Goal: Obtain resource: Download file/media

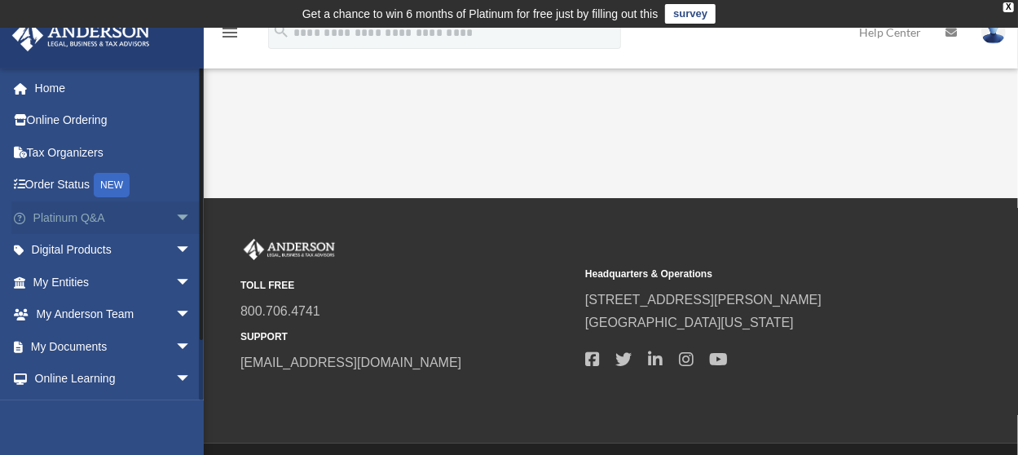
click at [175, 209] on span "arrow_drop_down" at bounding box center [191, 217] width 33 height 33
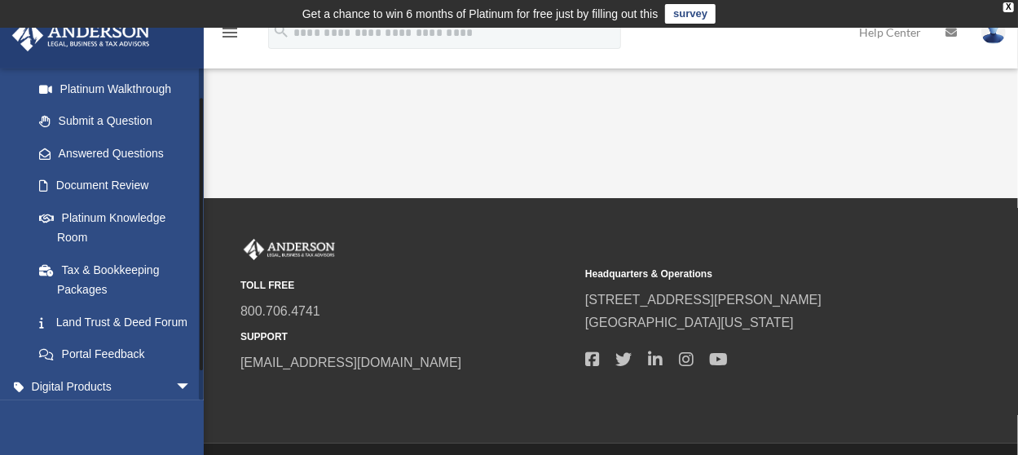
scroll to position [244, 0]
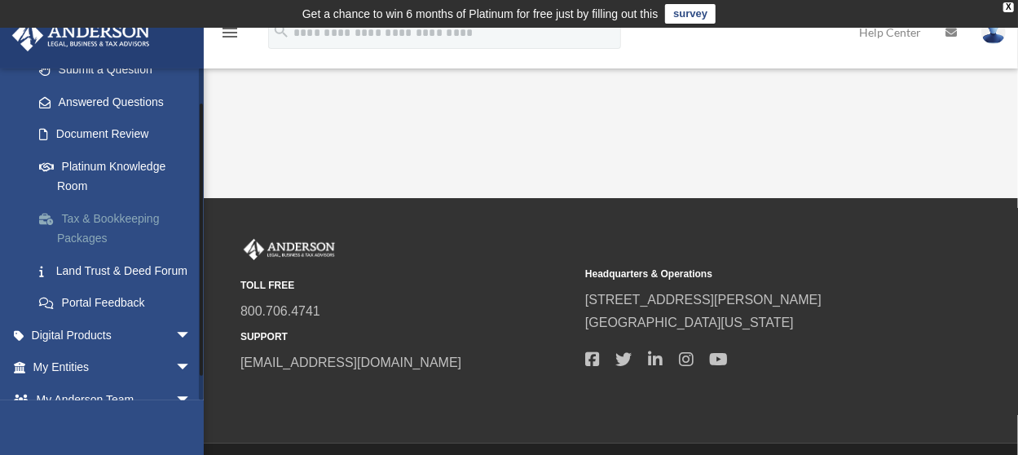
click at [111, 216] on link "Tax & Bookkeeping Packages" at bounding box center [119, 228] width 193 height 52
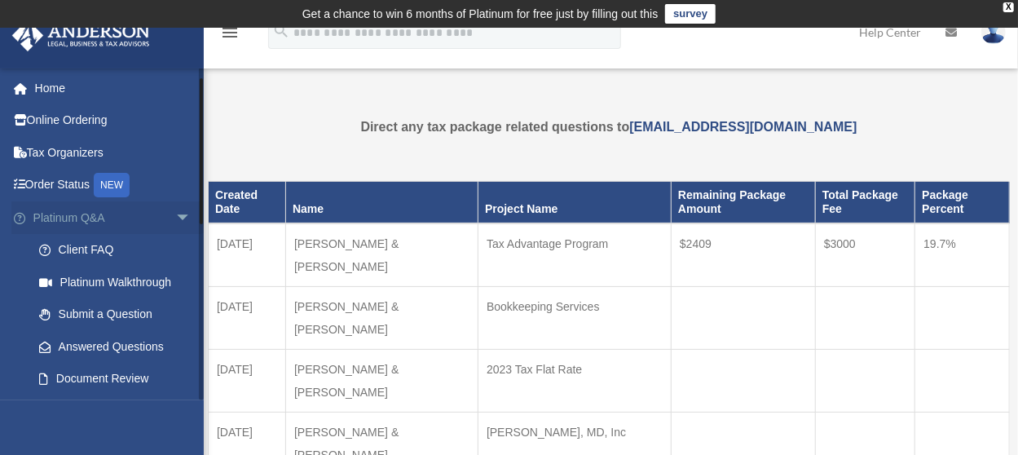
scroll to position [81, 0]
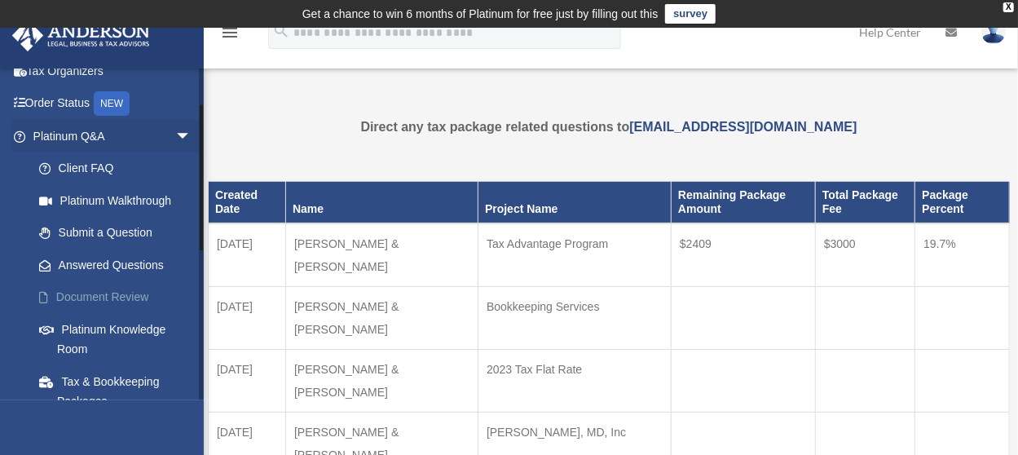
click at [126, 294] on link "Document Review" at bounding box center [119, 297] width 193 height 33
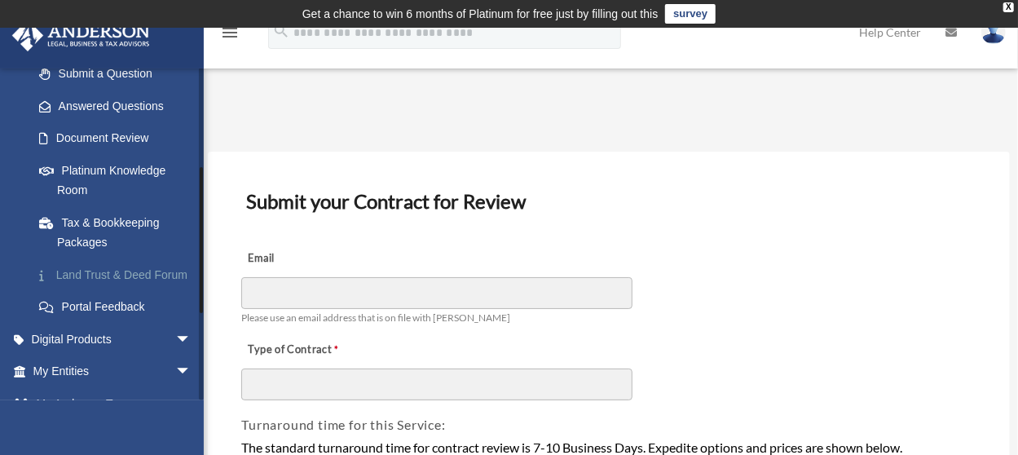
scroll to position [326, 0]
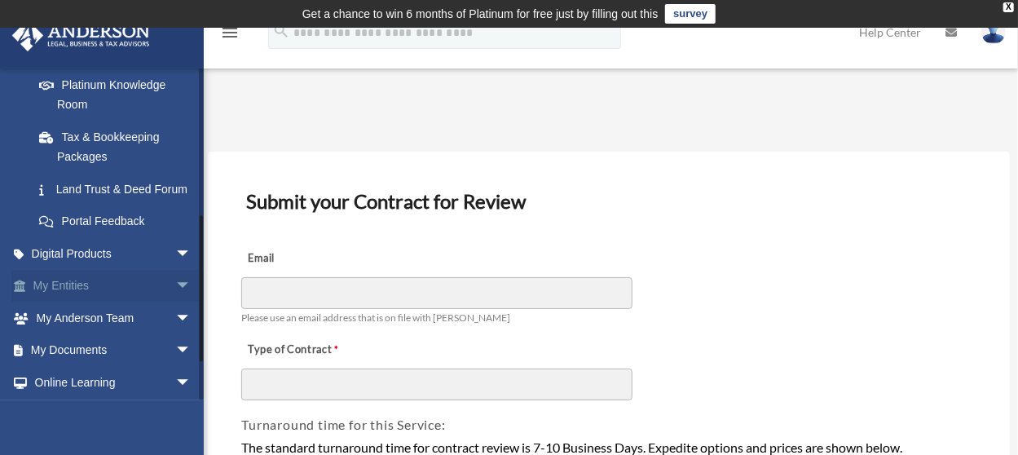
click at [175, 303] on span "arrow_drop_down" at bounding box center [191, 286] width 33 height 33
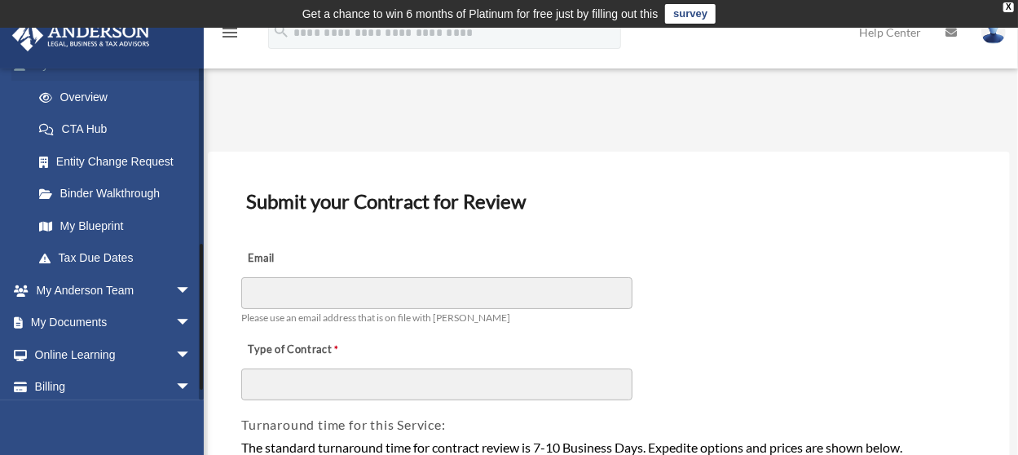
scroll to position [570, 0]
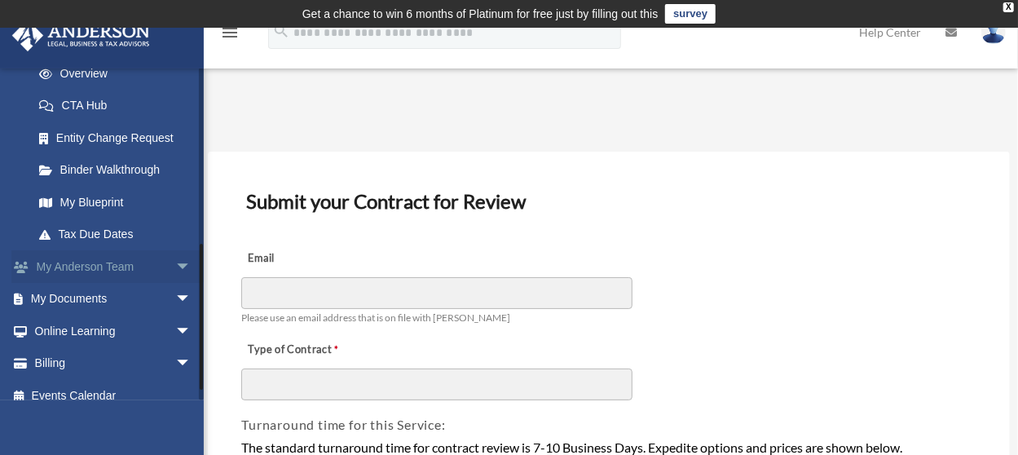
click at [175, 284] on span "arrow_drop_down" at bounding box center [191, 266] width 33 height 33
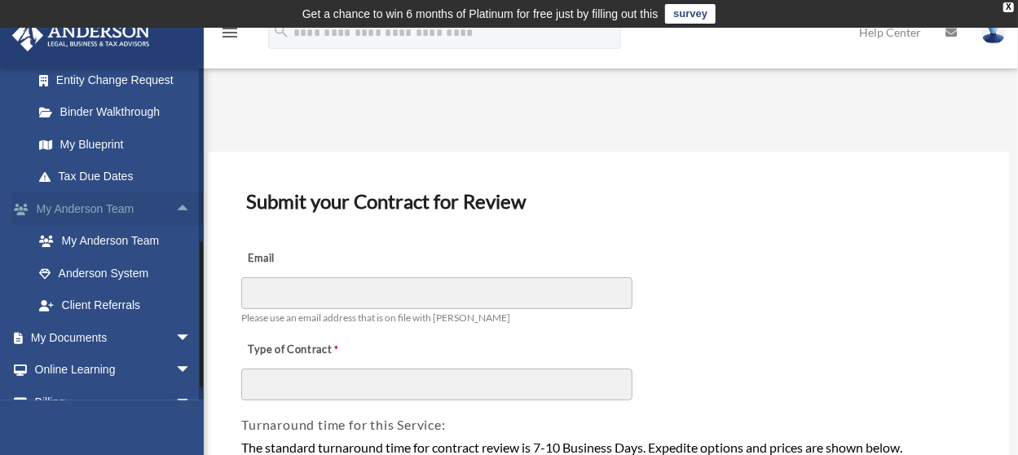
scroll to position [652, 0]
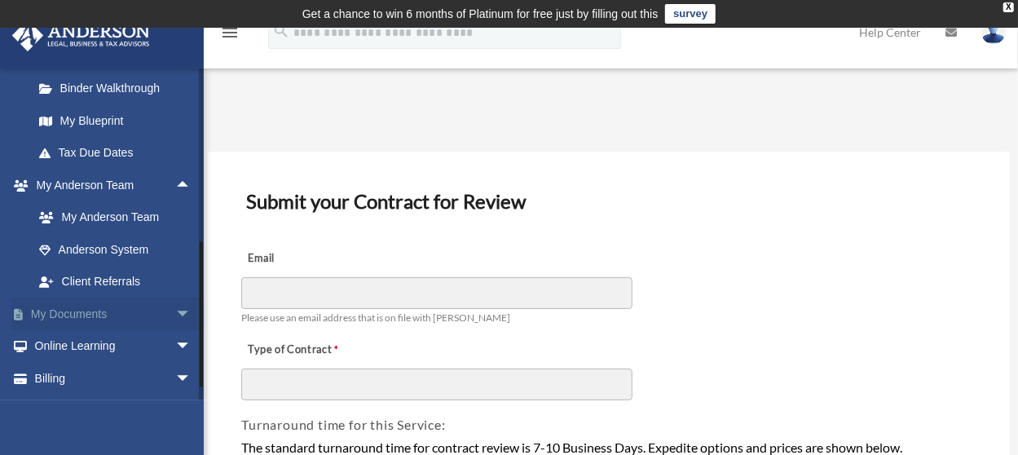
click at [175, 327] on span "arrow_drop_down" at bounding box center [191, 313] width 33 height 33
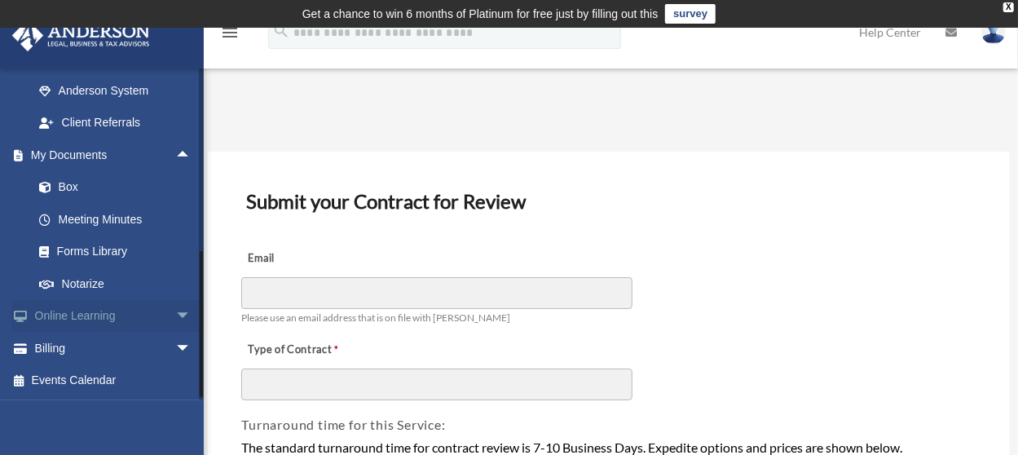
click at [175, 328] on span "arrow_drop_down" at bounding box center [191, 316] width 33 height 33
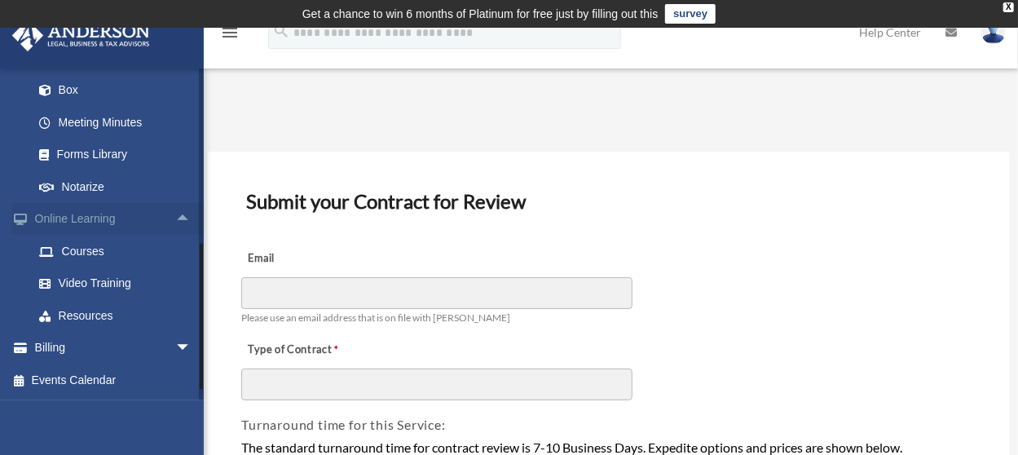
scroll to position [926, 0]
click at [175, 342] on span "arrow_drop_down" at bounding box center [191, 348] width 33 height 33
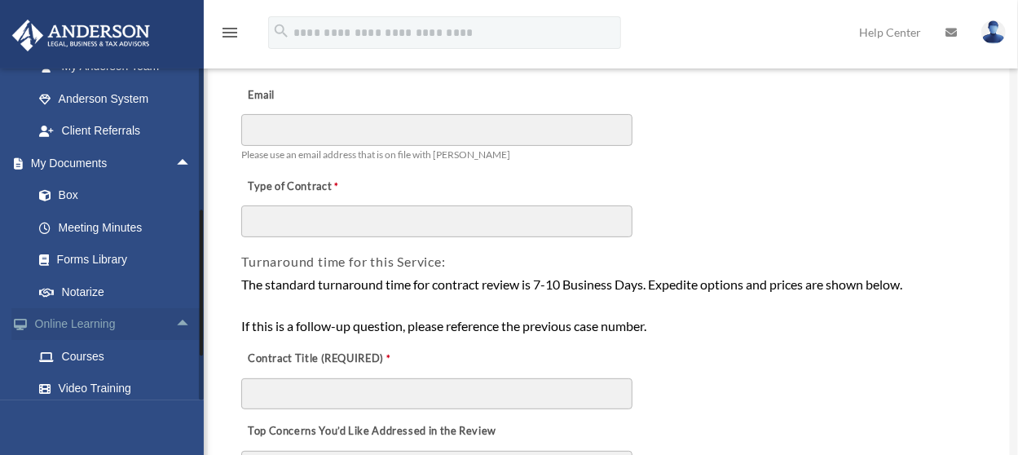
scroll to position [778, 0]
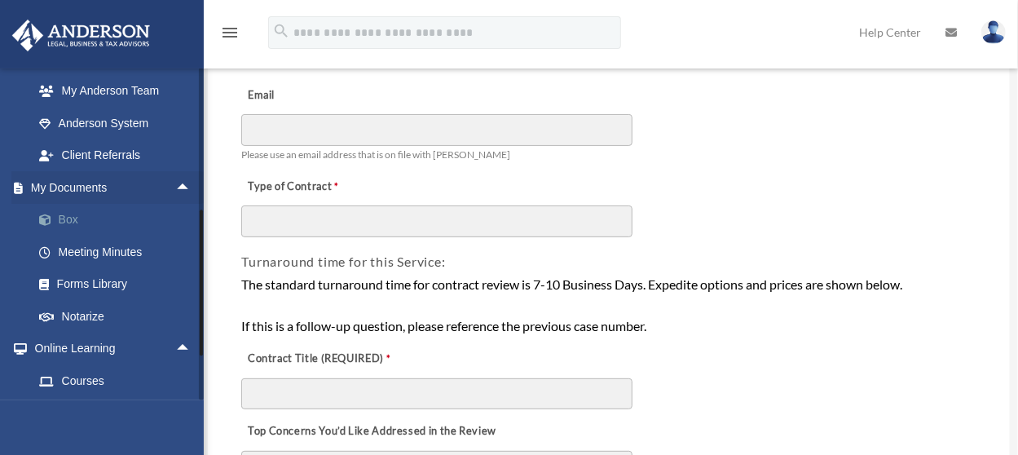
click at [75, 236] on link "Box" at bounding box center [119, 220] width 193 height 33
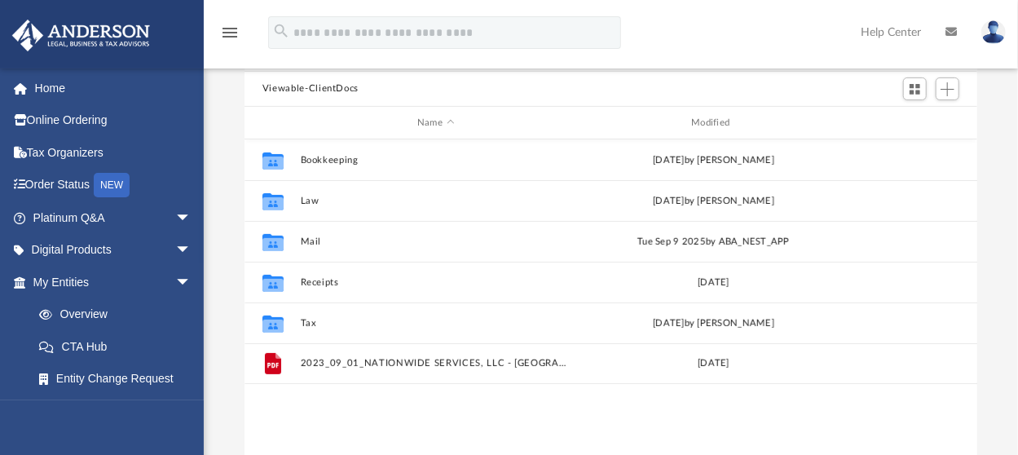
scroll to position [358, 720]
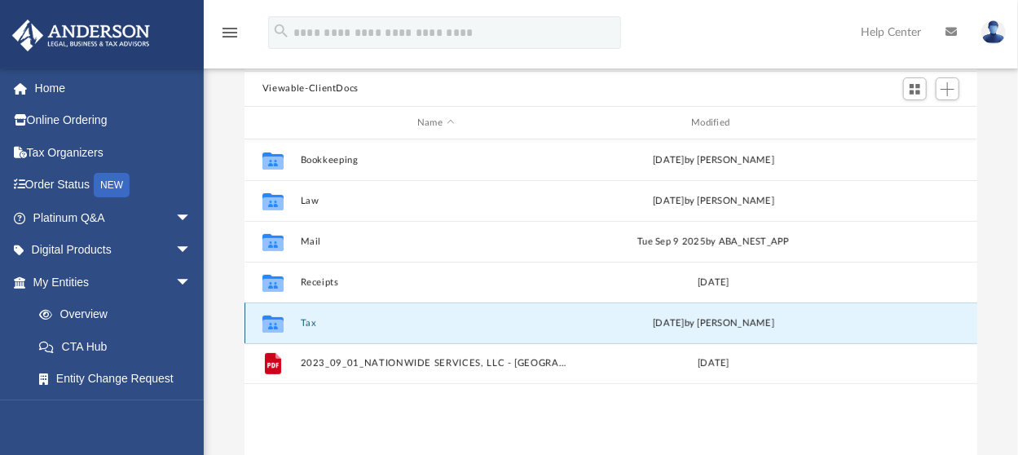
click at [308, 318] on button "Tax" at bounding box center [435, 323] width 271 height 11
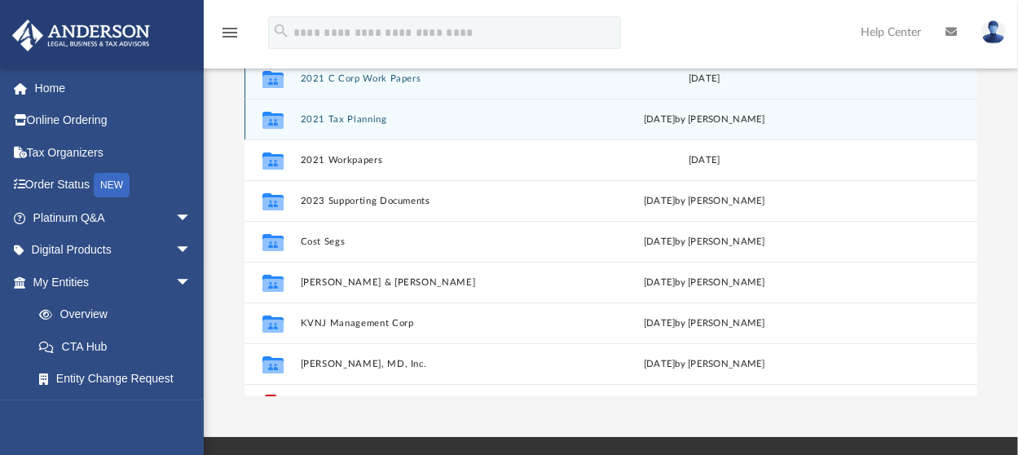
scroll to position [0, 0]
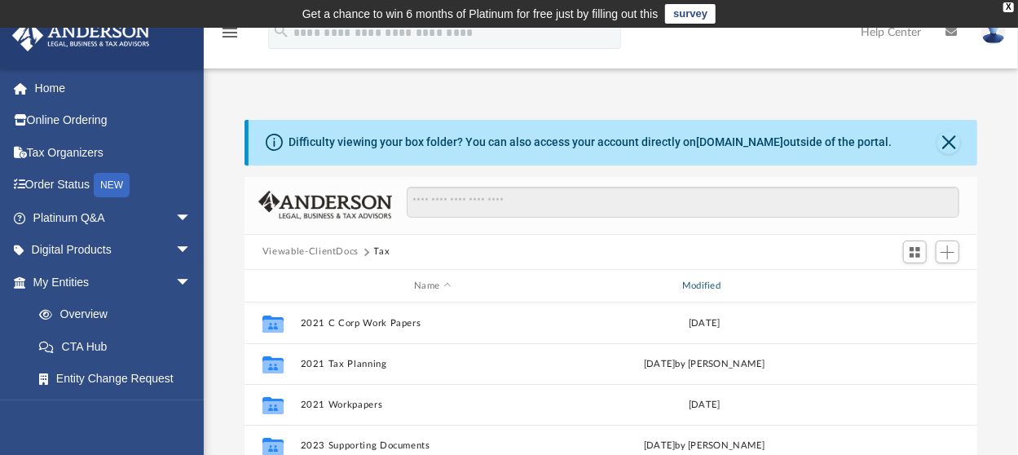
click at [702, 284] on div "Modified" at bounding box center [703, 286] width 265 height 15
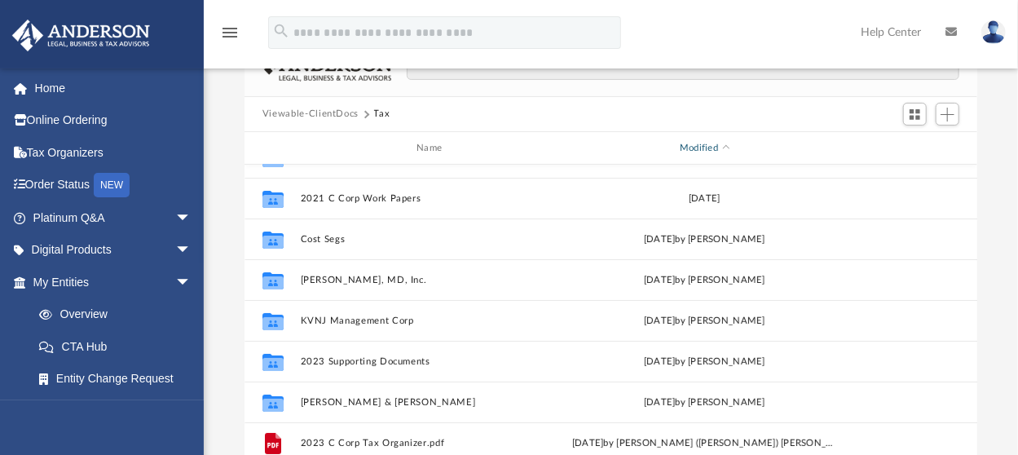
scroll to position [163, 0]
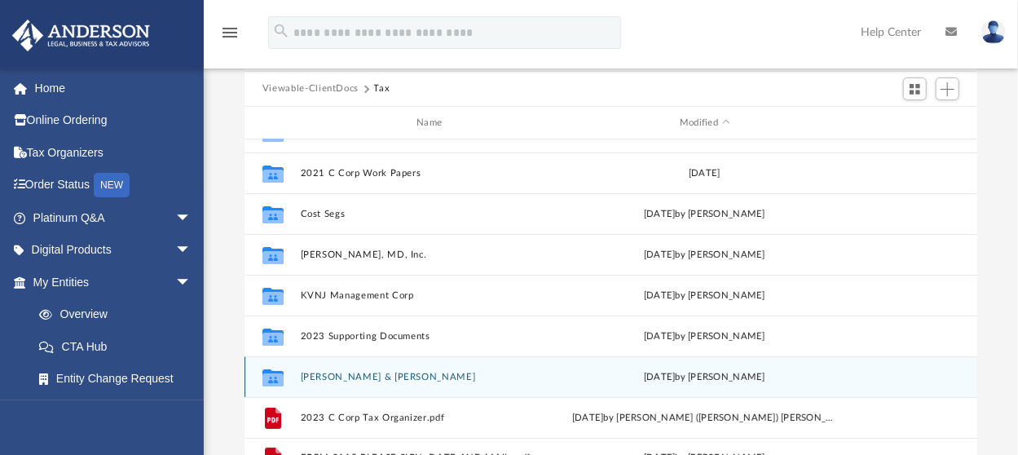
click at [377, 378] on button "Kim, Keo & Ngo, Stephane" at bounding box center [432, 377] width 265 height 11
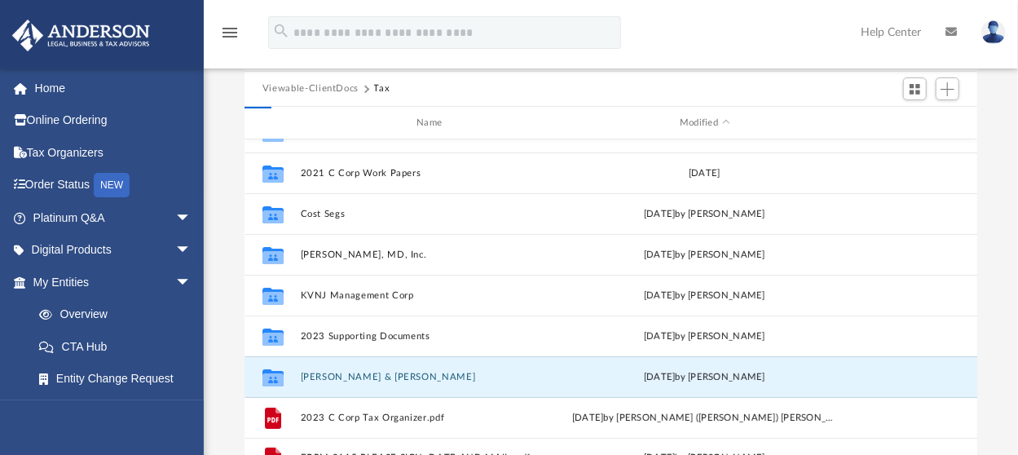
scroll to position [0, 0]
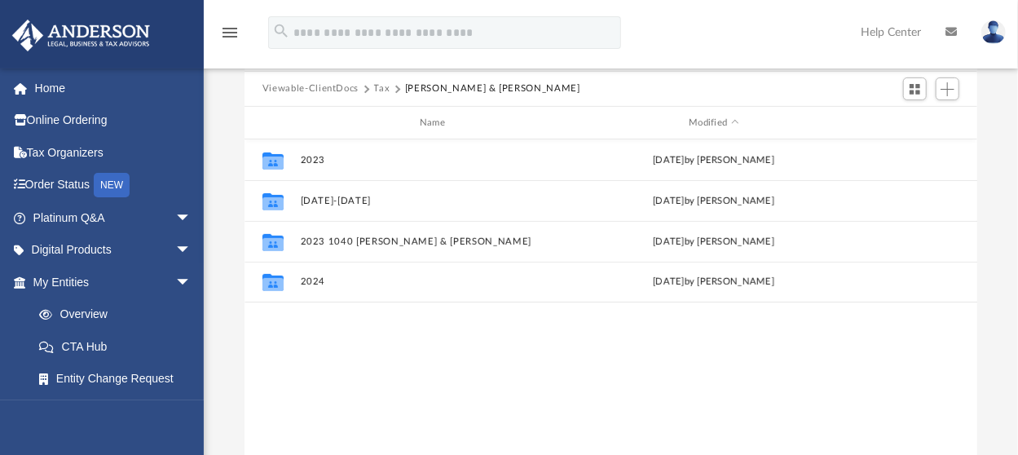
click at [377, 86] on button "Tax" at bounding box center [382, 88] width 16 height 15
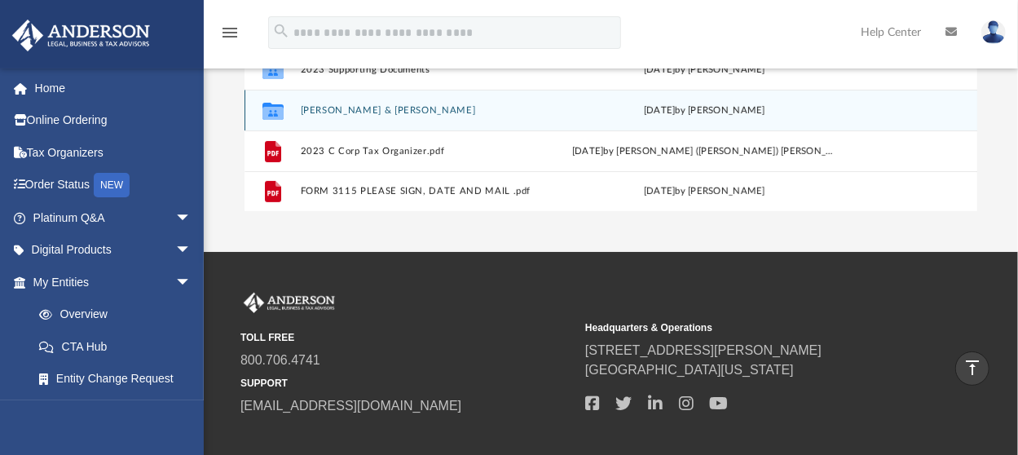
scroll to position [407, 0]
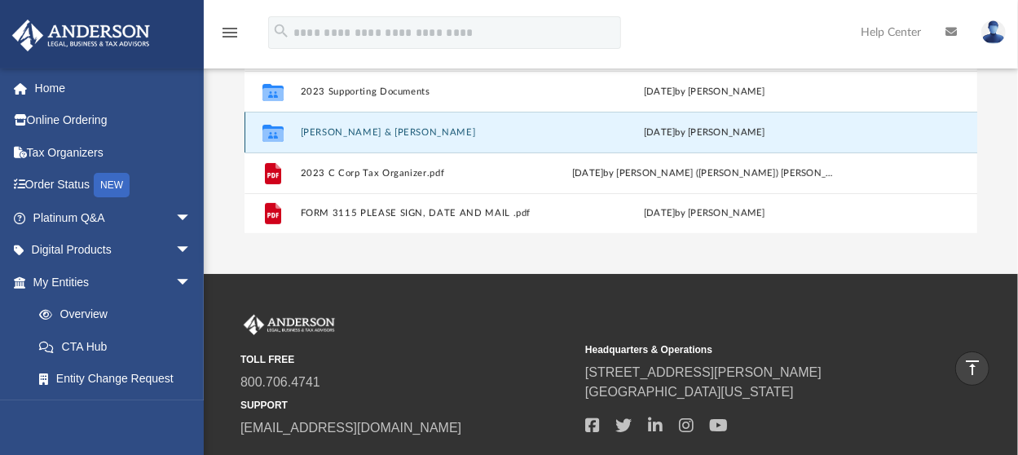
click at [383, 130] on button "Kim, Keo & Ngo, Stephane" at bounding box center [432, 132] width 265 height 11
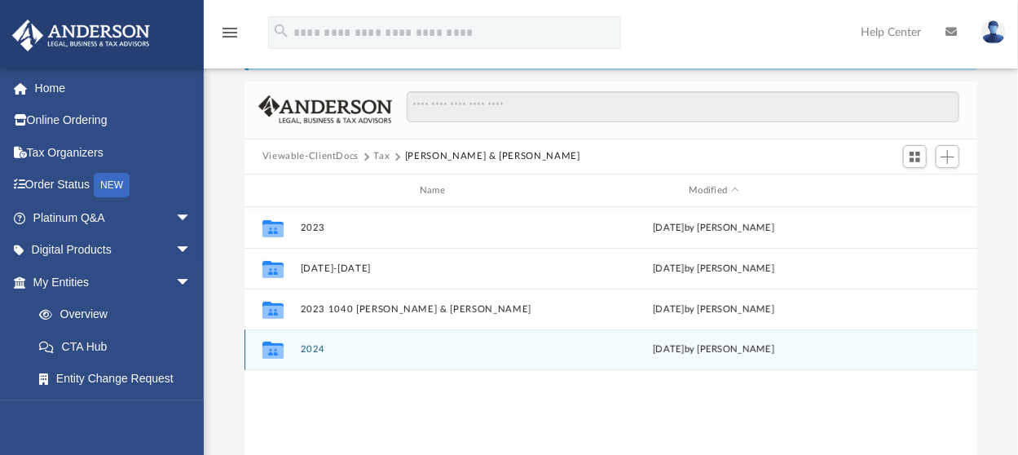
click at [315, 350] on button "2024" at bounding box center [435, 350] width 271 height 11
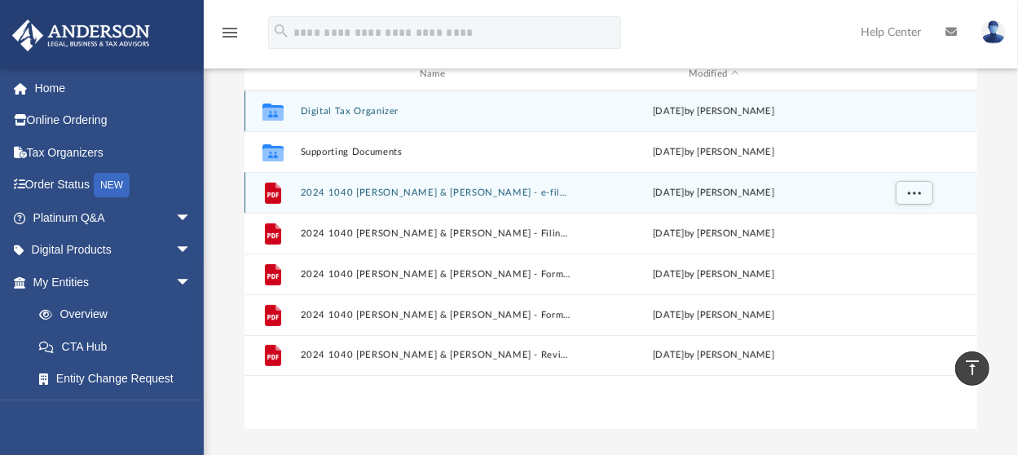
scroll to position [177, 0]
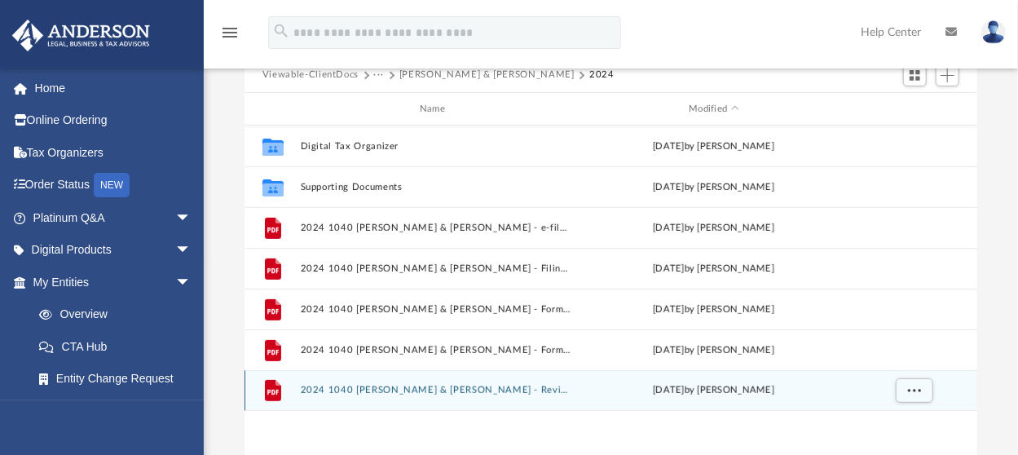
click at [408, 392] on button "2024 1040 Kim, Keo & Ngo, Stephane - Review Copy.pdf" at bounding box center [435, 390] width 271 height 11
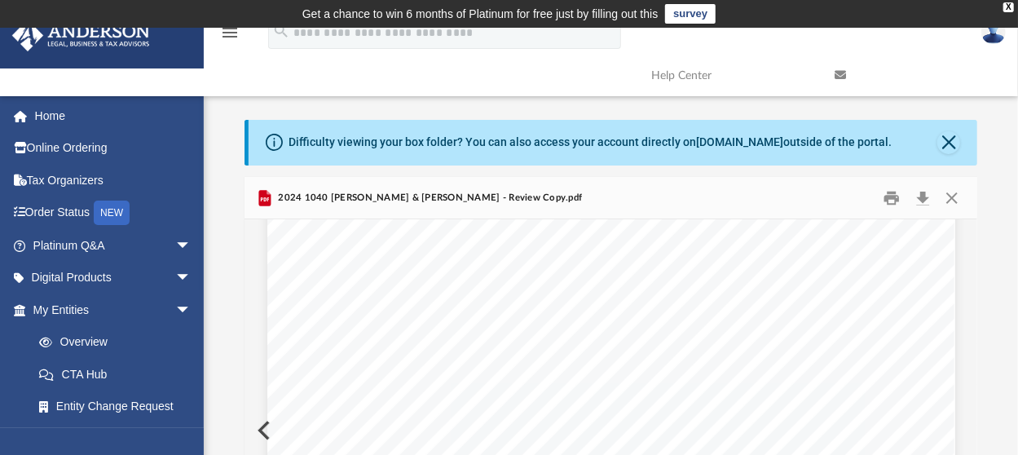
scroll to position [32273, 0]
click at [950, 143] on button "Close" at bounding box center [948, 142] width 23 height 23
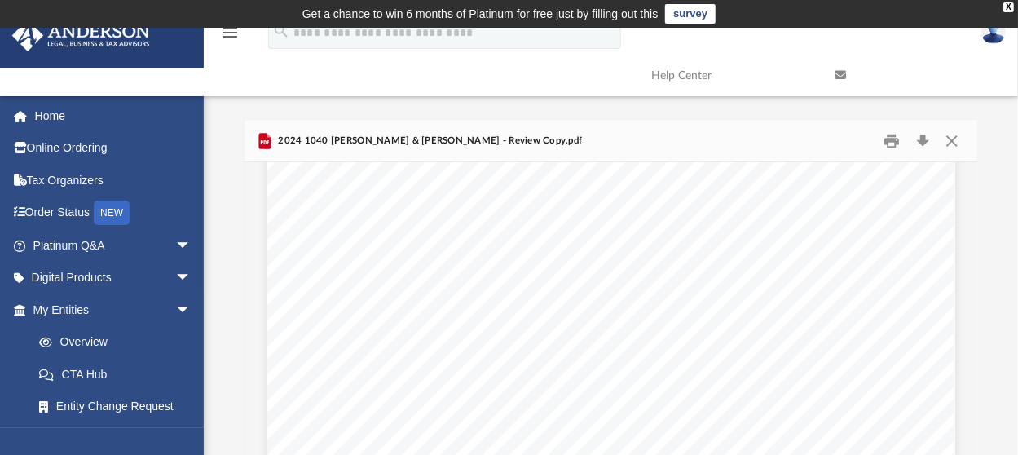
scroll to position [34466, 0]
